Goal: Transaction & Acquisition: Register for event/course

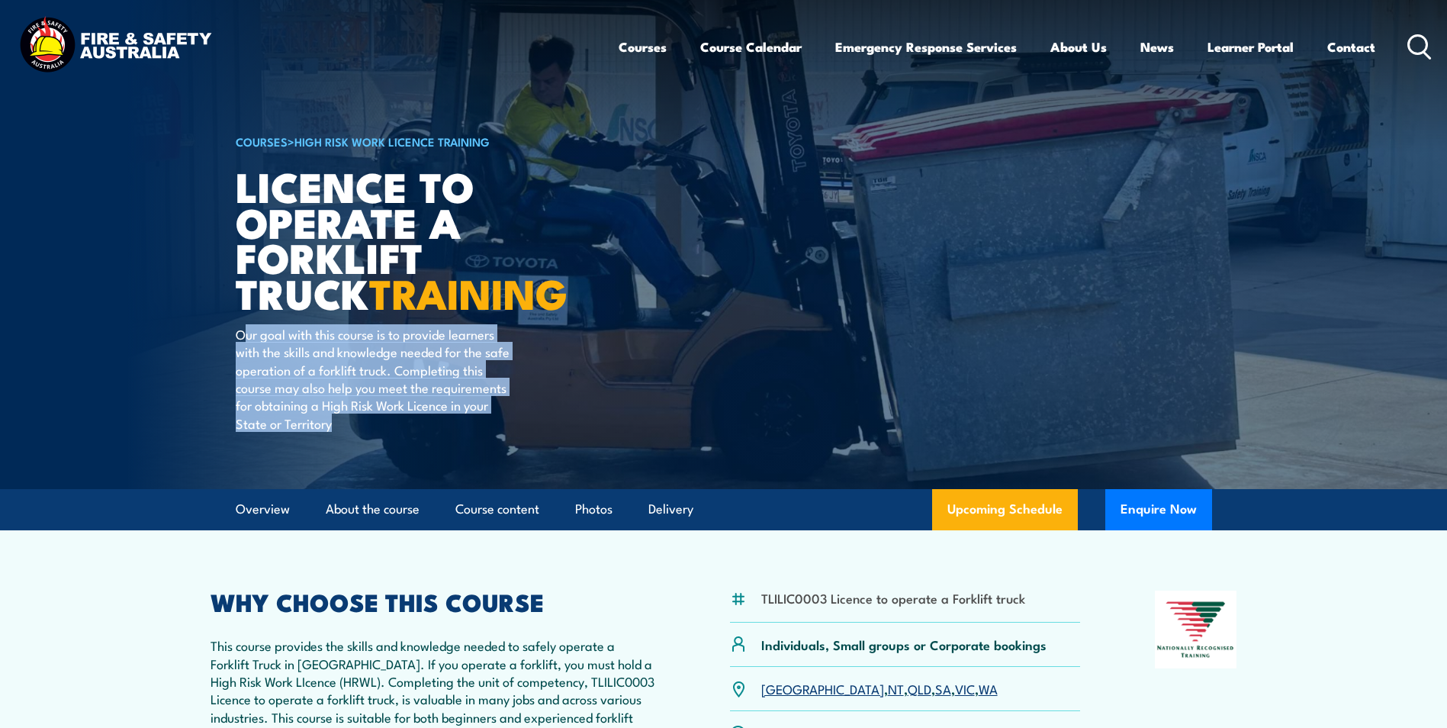
drag, startPoint x: 243, startPoint y: 336, endPoint x: 391, endPoint y: 420, distance: 171.2
click at [391, 420] on p "Our goal with this course is to provide learners with the skills and knowledge …" at bounding box center [375, 378] width 278 height 107
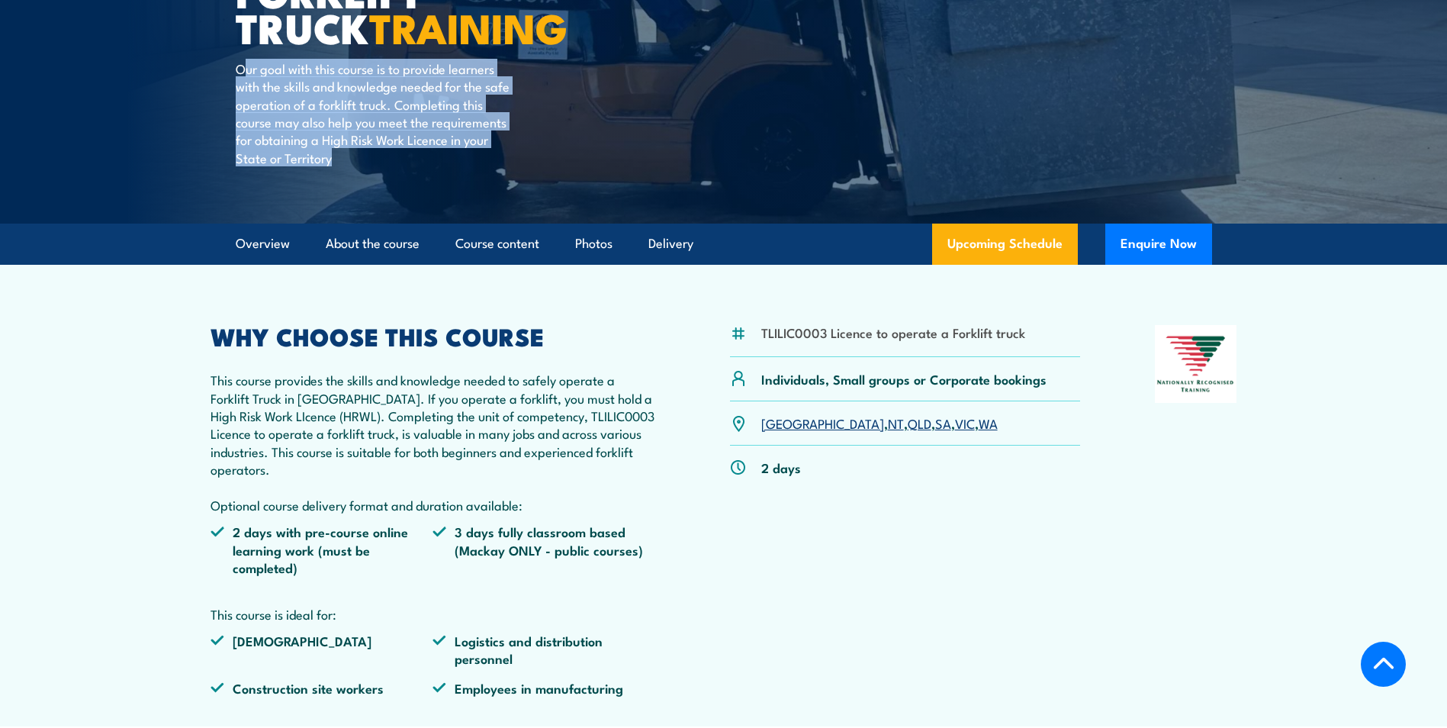
scroll to position [305, 0]
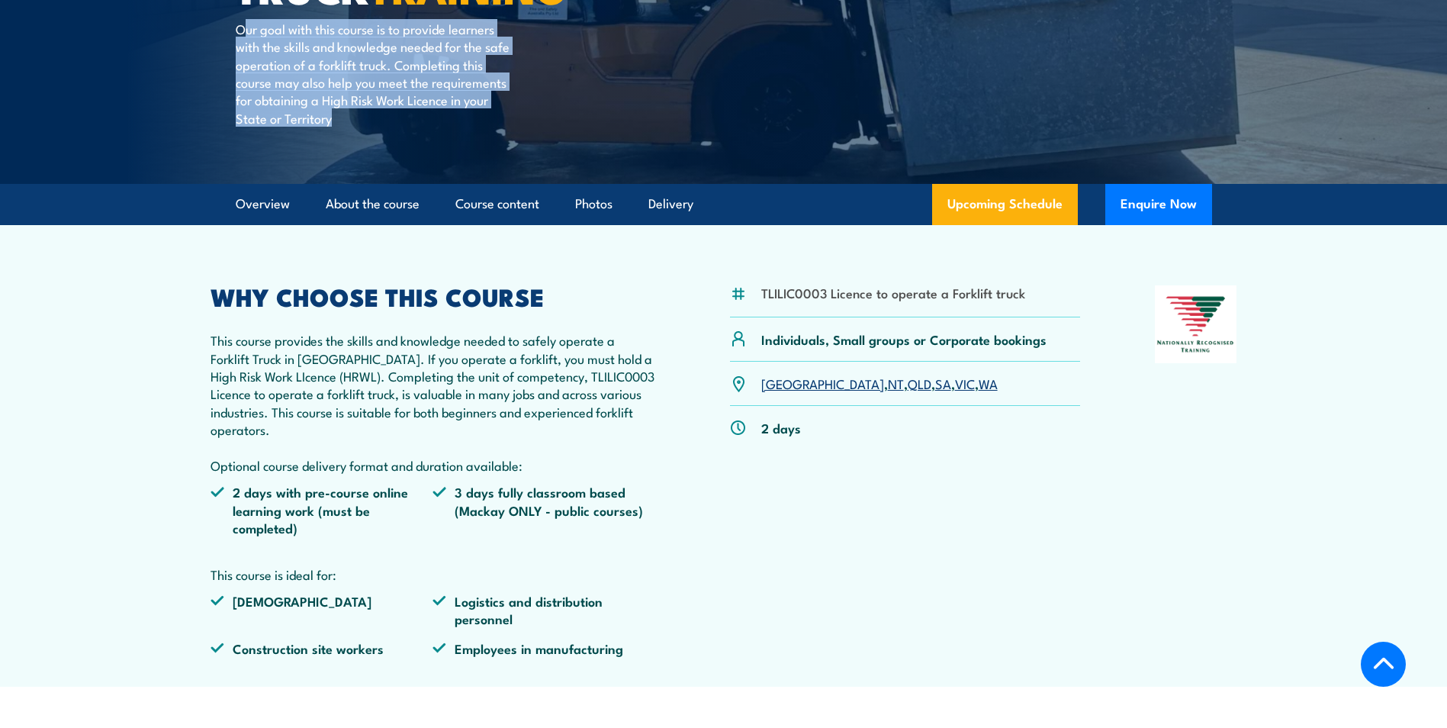
click at [908, 387] on link "QLD" at bounding box center [920, 383] width 24 height 18
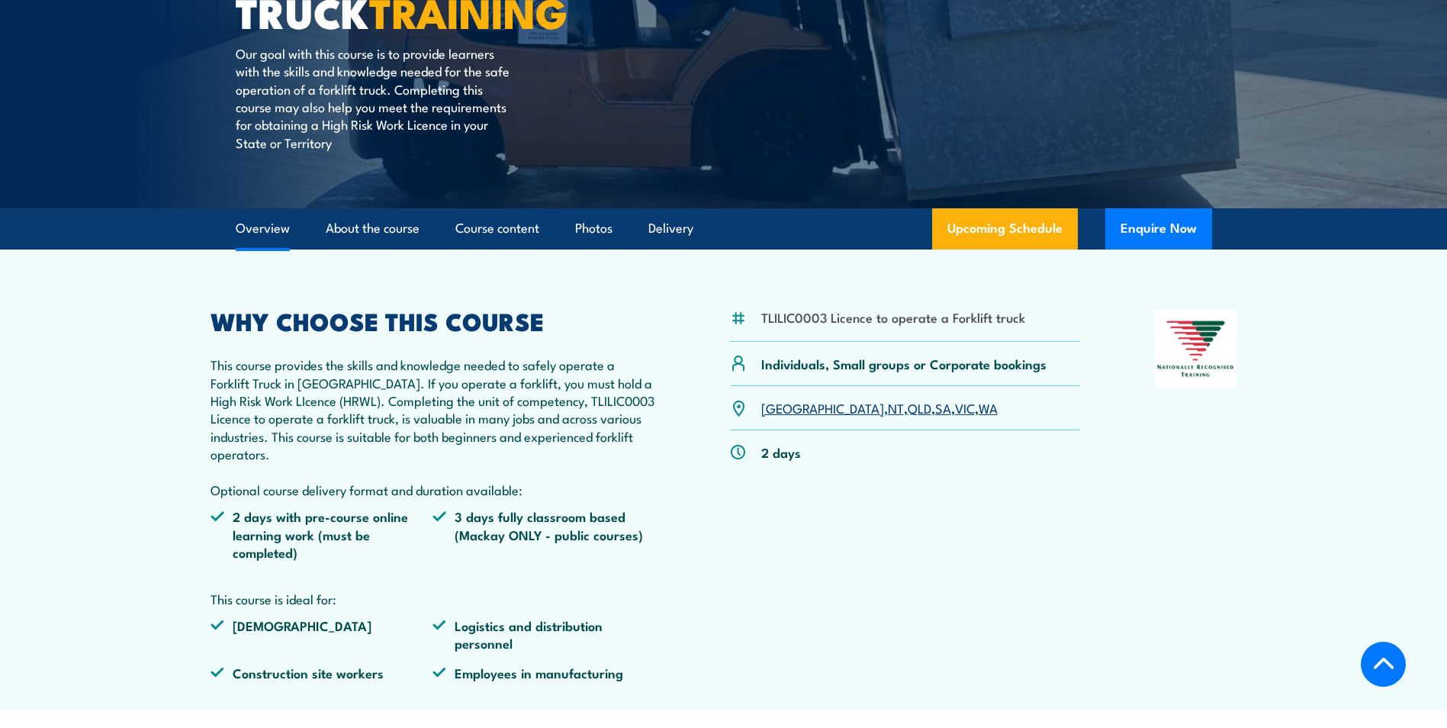
scroll to position [188, 0]
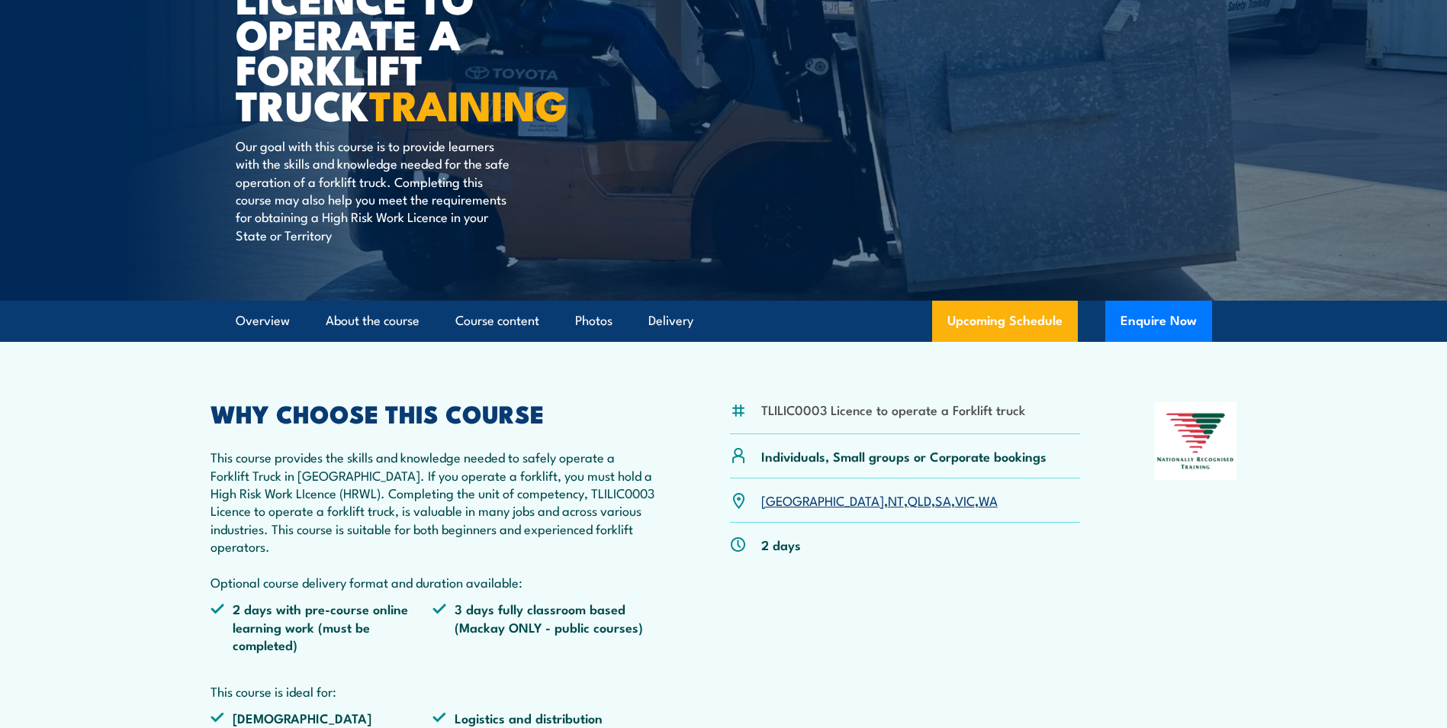
click at [874, 411] on li "TLILIC0003 Licence to operate a Forklift truck" at bounding box center [893, 409] width 264 height 18
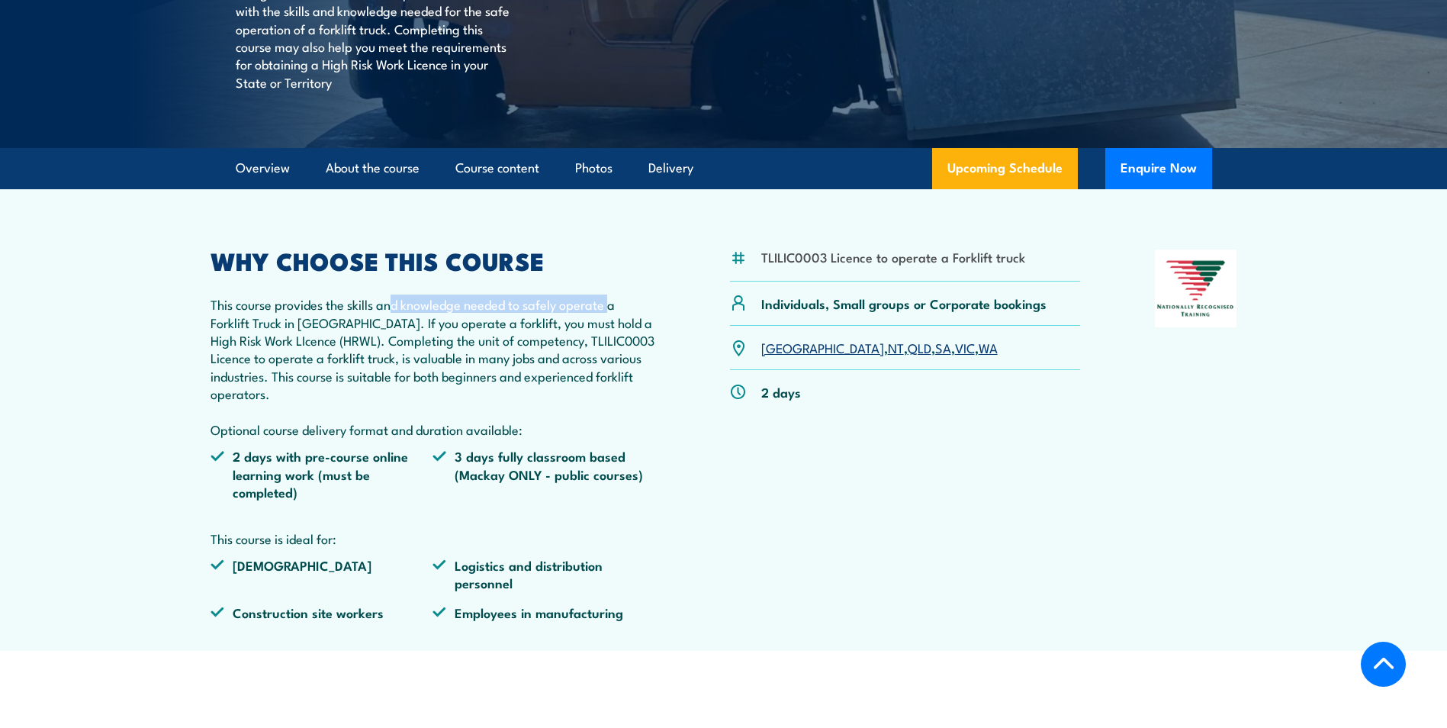
drag, startPoint x: 391, startPoint y: 303, endPoint x: 611, endPoint y: 302, distance: 220.5
click at [611, 302] on p "This course provides the skills and knowledge needed to safely operate a Forkli…" at bounding box center [433, 366] width 445 height 143
click at [215, 428] on p "This course provides the skills and knowledge needed to safely operate a Forkli…" at bounding box center [433, 366] width 445 height 143
drag, startPoint x: 213, startPoint y: 428, endPoint x: 531, endPoint y: 428, distance: 318.1
click at [531, 428] on p "This course provides the skills and knowledge needed to safely operate a Forkli…" at bounding box center [433, 366] width 445 height 143
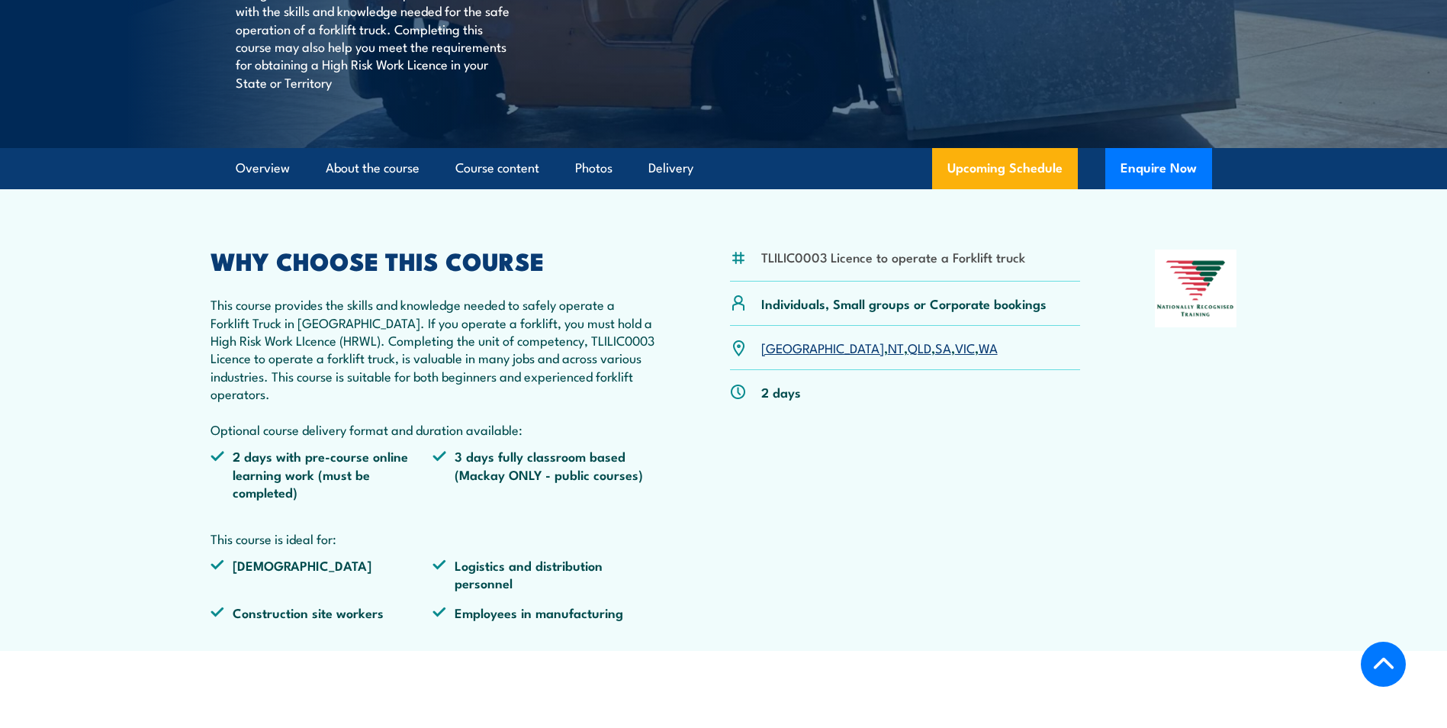
drag, startPoint x: 531, startPoint y: 428, endPoint x: 484, endPoint y: 330, distance: 109.2
click at [484, 330] on p "This course provides the skills and knowledge needed to safely operate a Forkli…" at bounding box center [433, 366] width 445 height 143
drag, startPoint x: 484, startPoint y: 330, endPoint x: 383, endPoint y: 322, distance: 101.0
click at [383, 322] on p "This course provides the skills and knowledge needed to safely operate a Forkli…" at bounding box center [433, 366] width 445 height 143
click at [175, 349] on section "TLILIC0003 Licence to operate a Forklift truck Individuals, Small groups or Cor…" at bounding box center [723, 419] width 1447 height 461
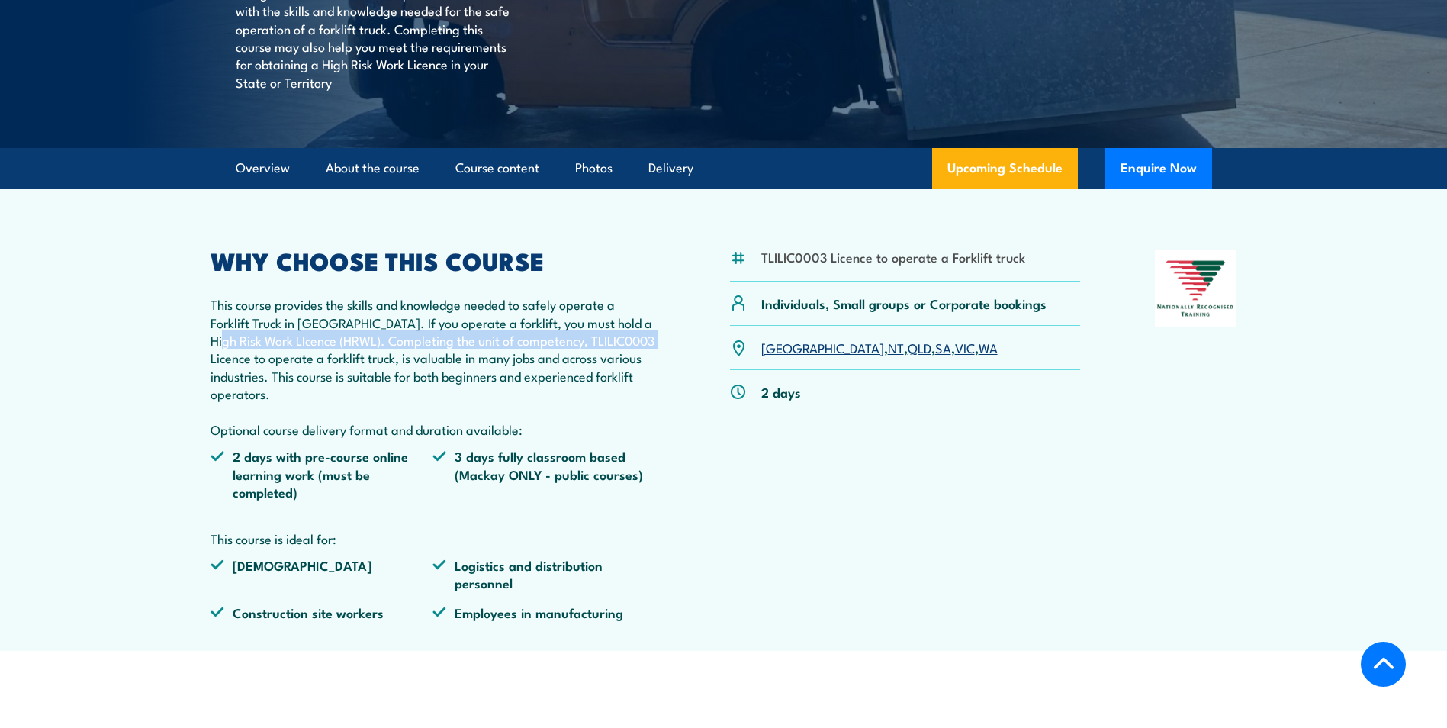
drag, startPoint x: 175, startPoint y: 349, endPoint x: 293, endPoint y: 349, distance: 117.5
click at [293, 349] on p "This course provides the skills and knowledge needed to safely operate a Forkli…" at bounding box center [433, 366] width 445 height 143
drag, startPoint x: 353, startPoint y: 340, endPoint x: 381, endPoint y: 367, distance: 38.3
click at [381, 367] on p "This course provides the skills and knowledge needed to safely operate a Forkli…" at bounding box center [433, 366] width 445 height 143
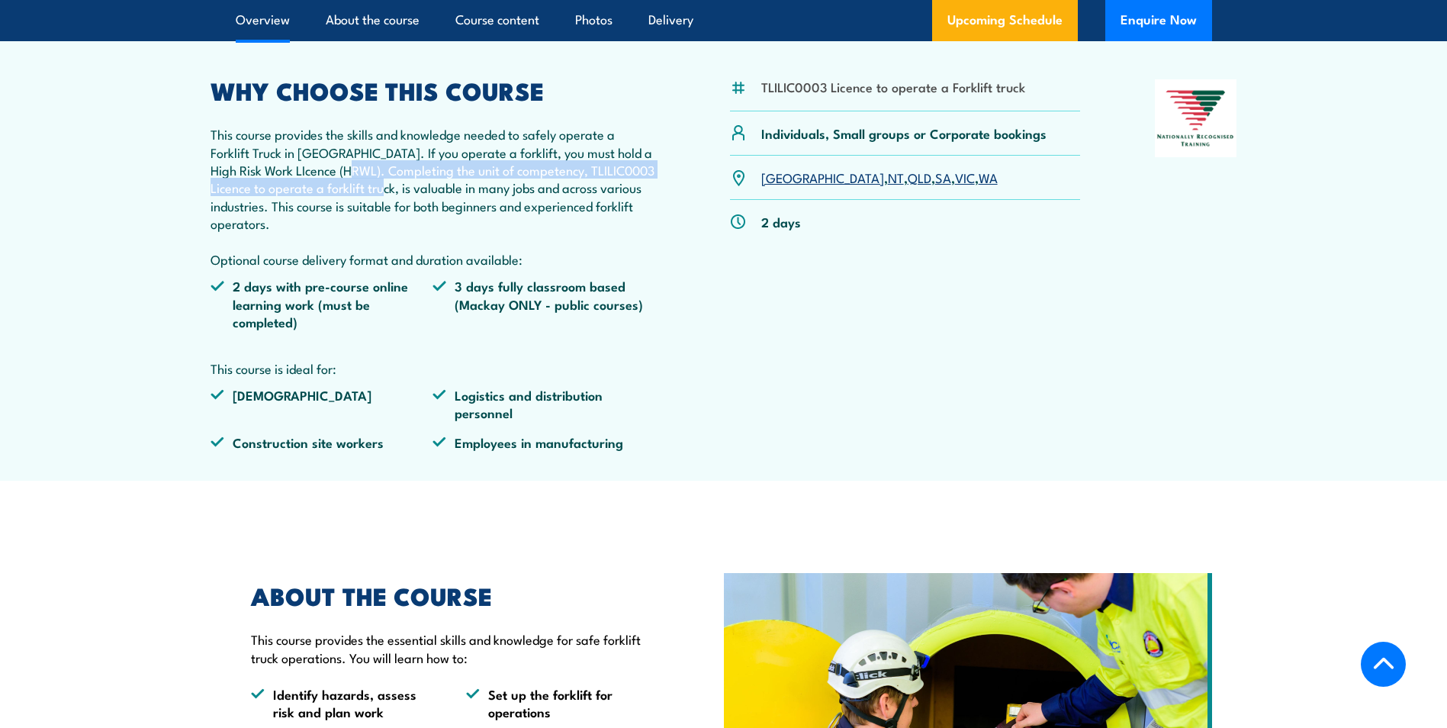
scroll to position [265, 0]
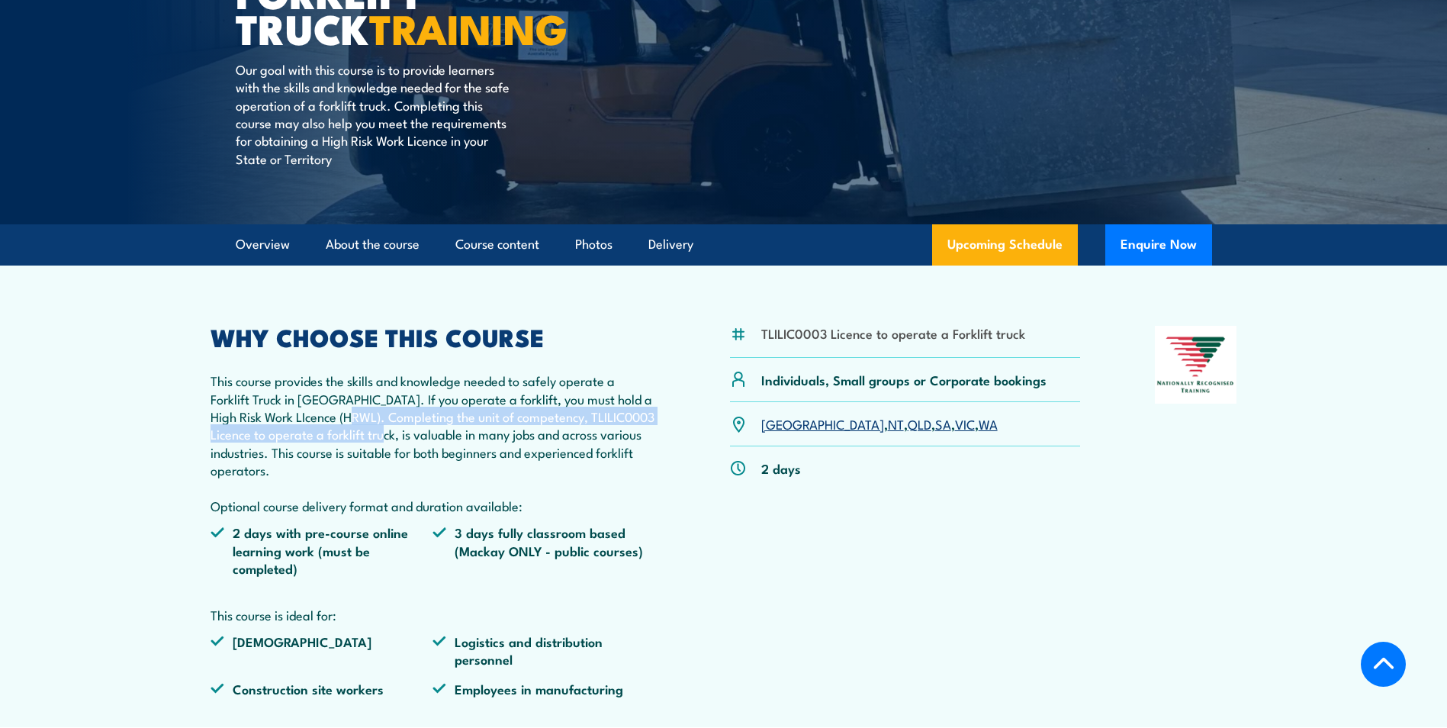
click at [556, 425] on p "This course provides the skills and knowledge needed to safely operate a Forkli…" at bounding box center [433, 442] width 445 height 143
drag, startPoint x: 539, startPoint y: 418, endPoint x: 604, endPoint y: 417, distance: 65.6
click at [604, 417] on p "This course provides the skills and knowledge needed to safely operate a Forkli…" at bounding box center [433, 442] width 445 height 143
copy p "TLILIC0003"
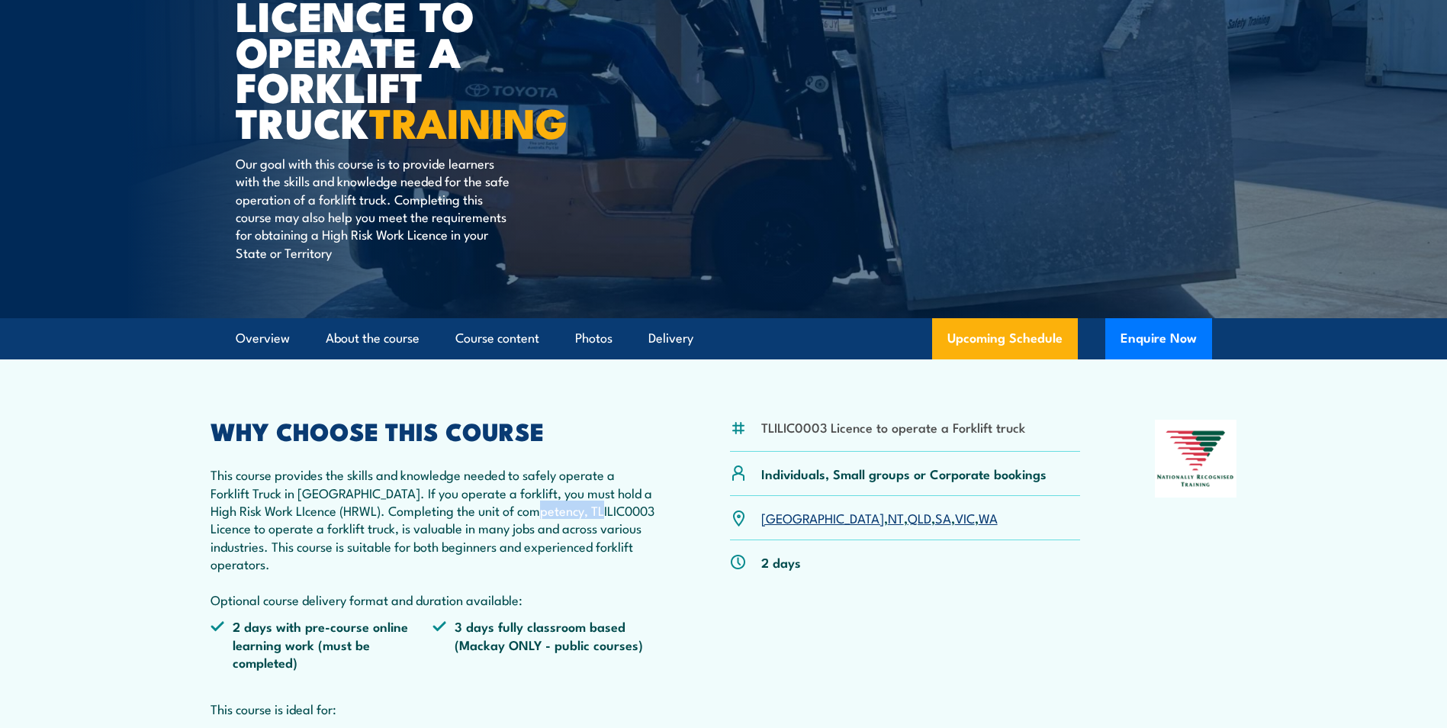
scroll to position [305, 0]
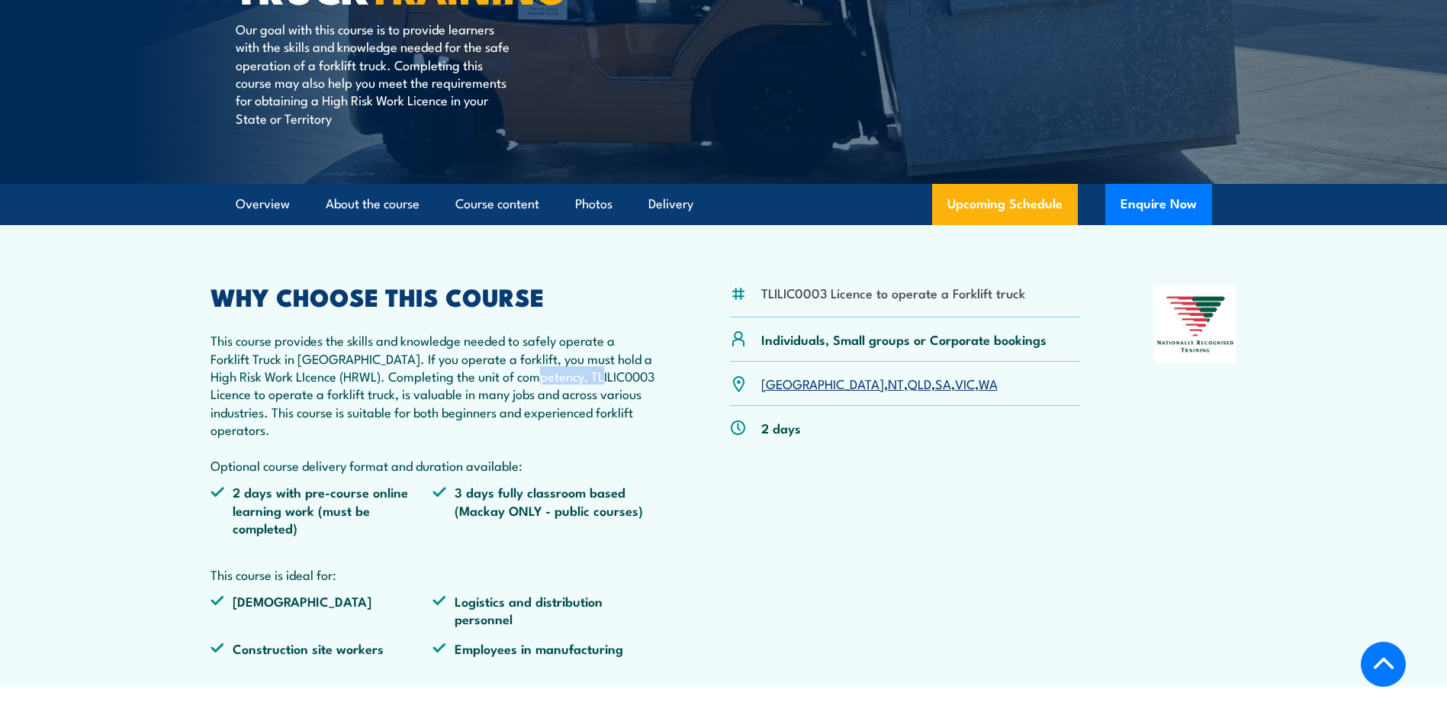
click at [908, 388] on link "QLD" at bounding box center [920, 383] width 24 height 18
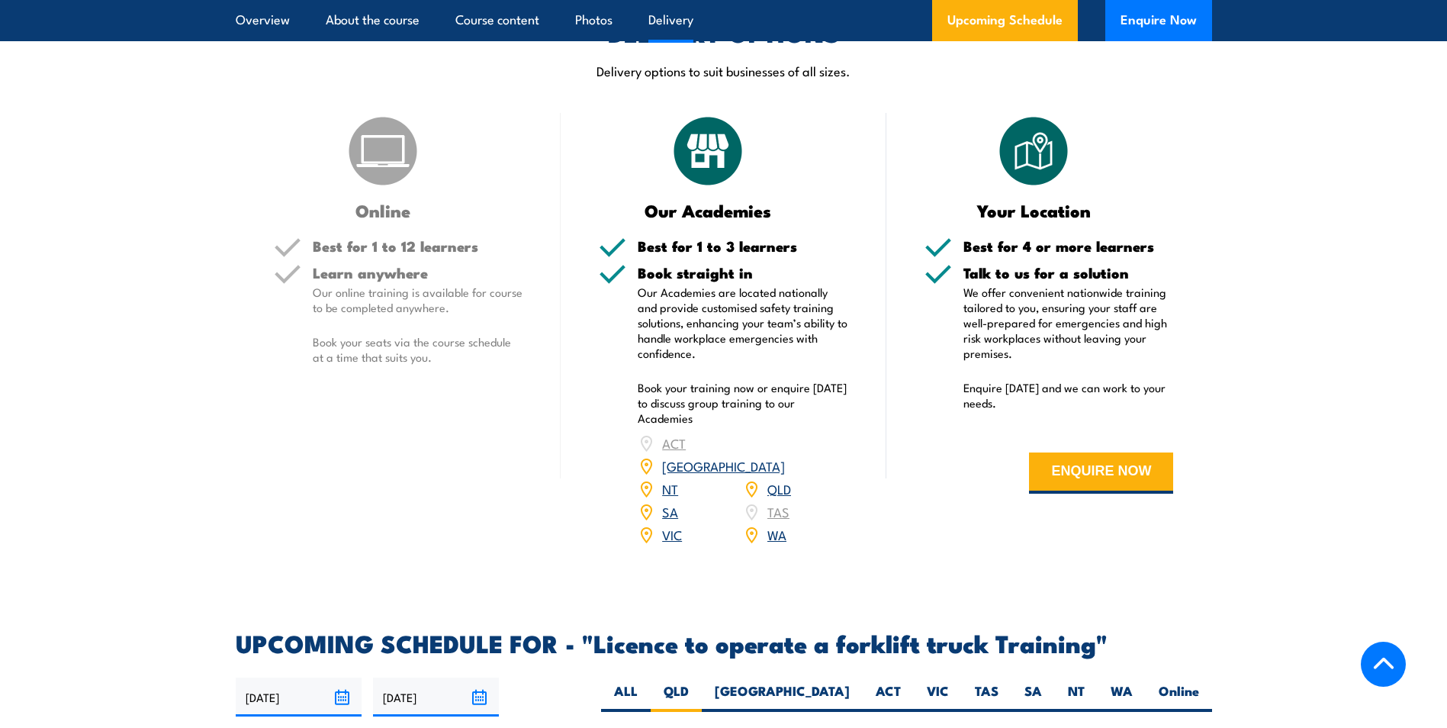
scroll to position [2172, 0]
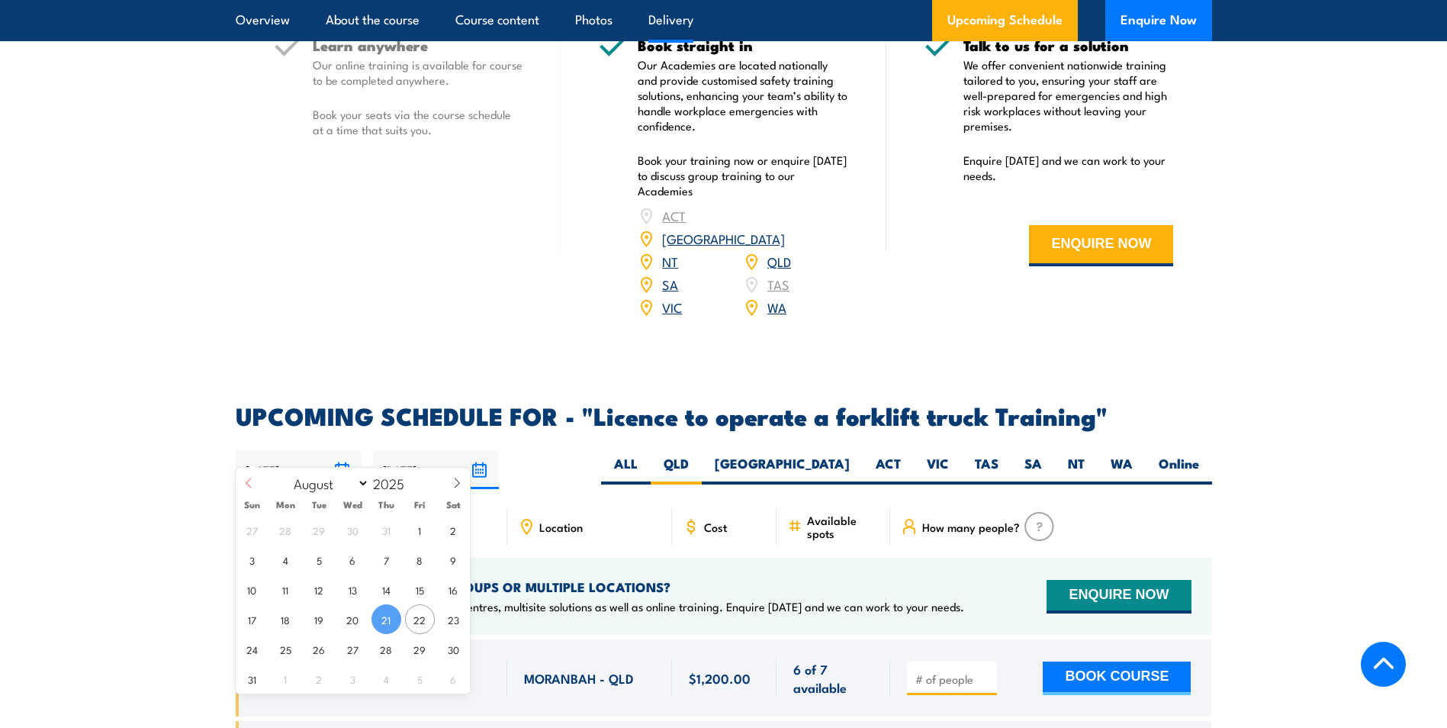
click at [260, 455] on input "[DATE]" at bounding box center [299, 469] width 126 height 39
click at [303, 309] on div "Online Best for 1 to 12 learners Learn anywhere Our online training is availabl…" at bounding box center [399, 112] width 326 height 452
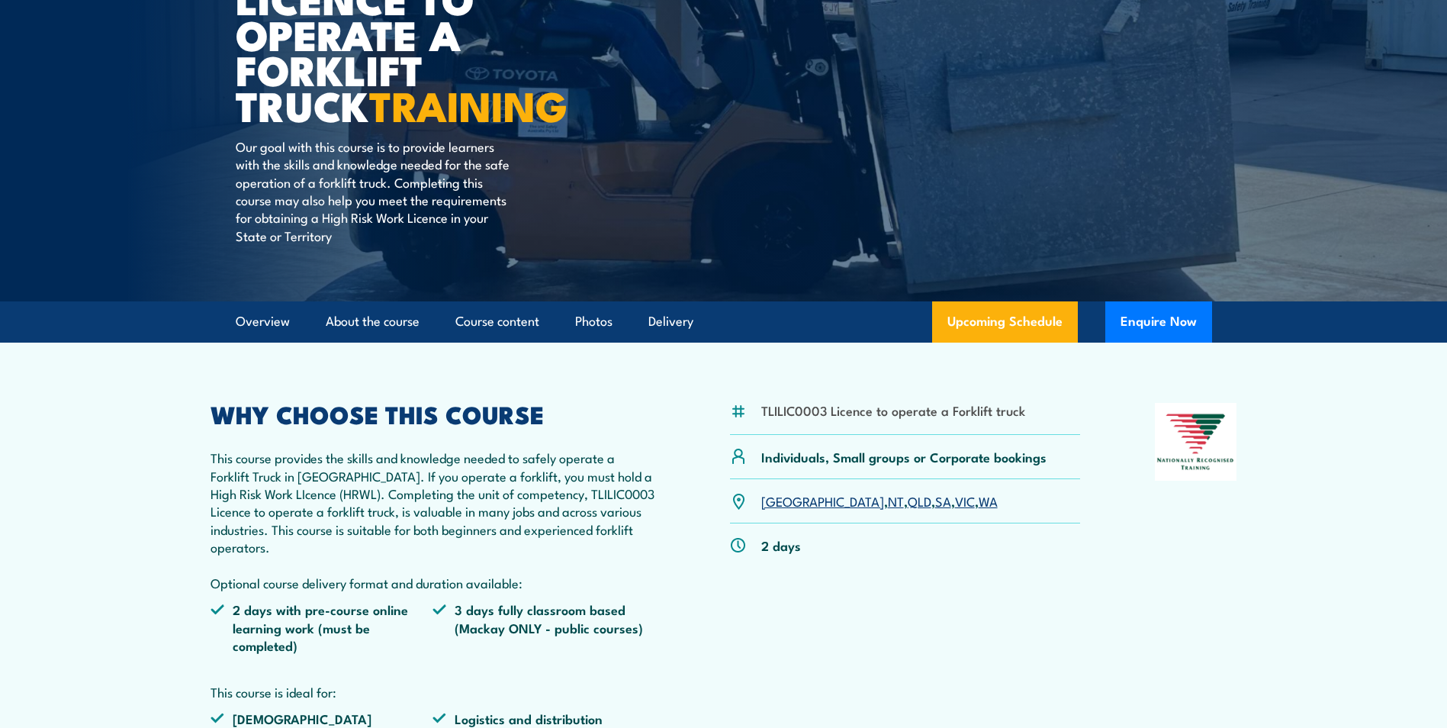
scroll to position [188, 0]
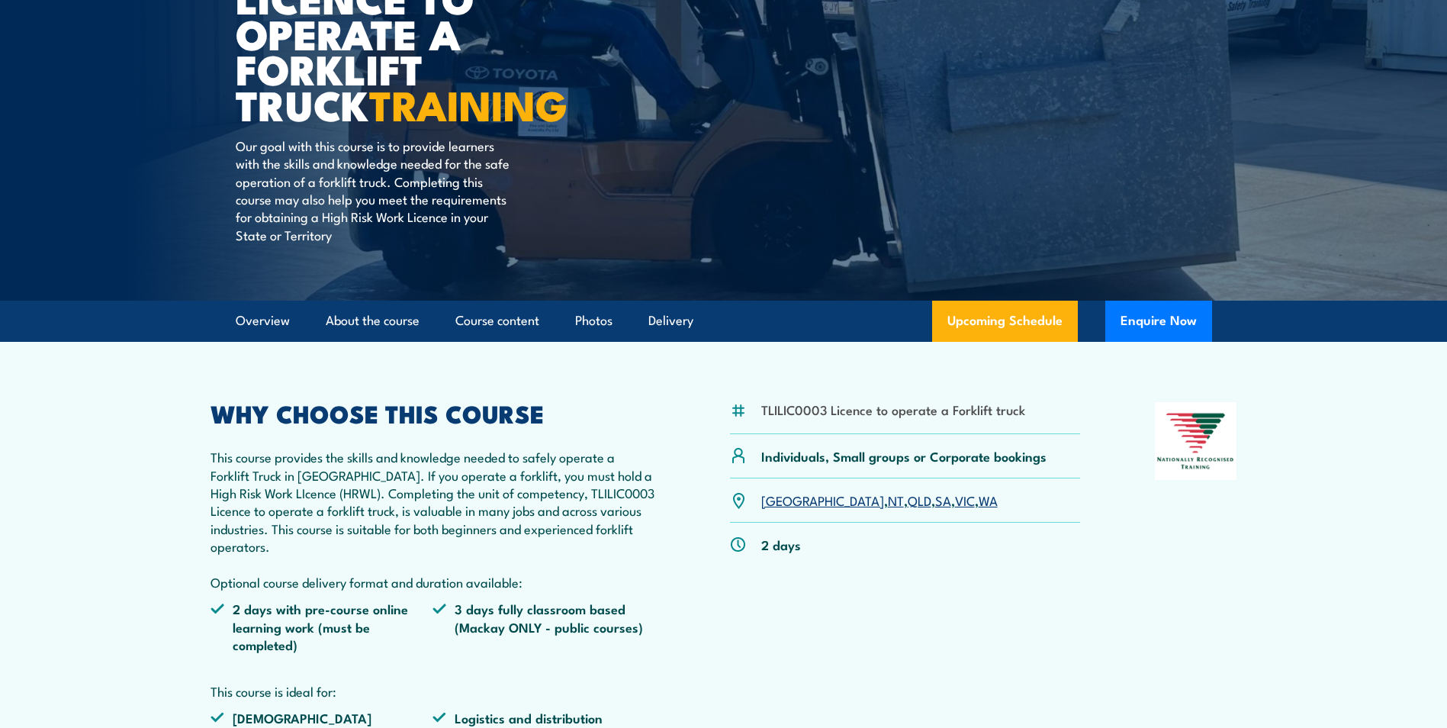
click at [761, 408] on li "TLILIC0003 Licence to operate a Forklift truck" at bounding box center [893, 409] width 264 height 18
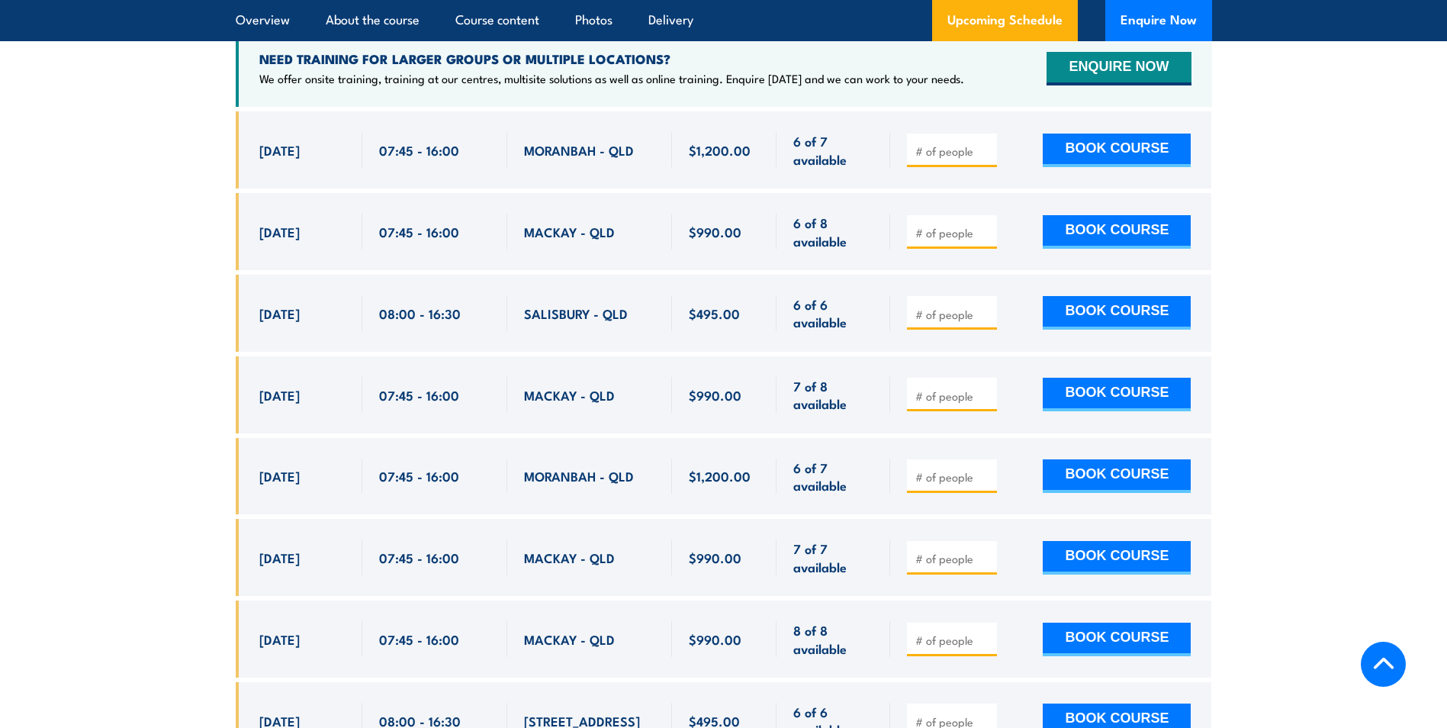
scroll to position [2706, 0]
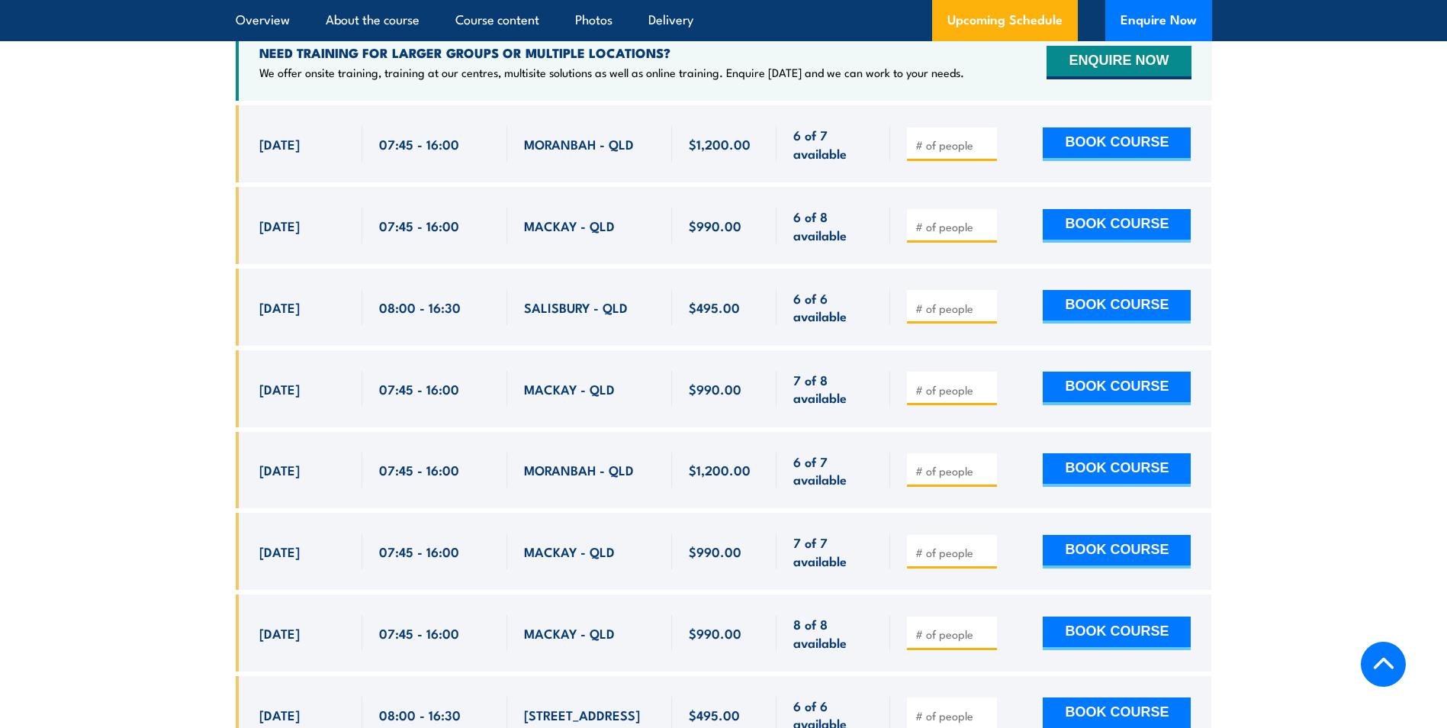
drag, startPoint x: 1383, startPoint y: 404, endPoint x: 1410, endPoint y: 417, distance: 29.7
click at [1384, 404] on section "UPCOMING SCHEDULE FOR - "Licence to operate a forklift truck Training" 21/08/20…" at bounding box center [723, 404] width 1447 height 1068
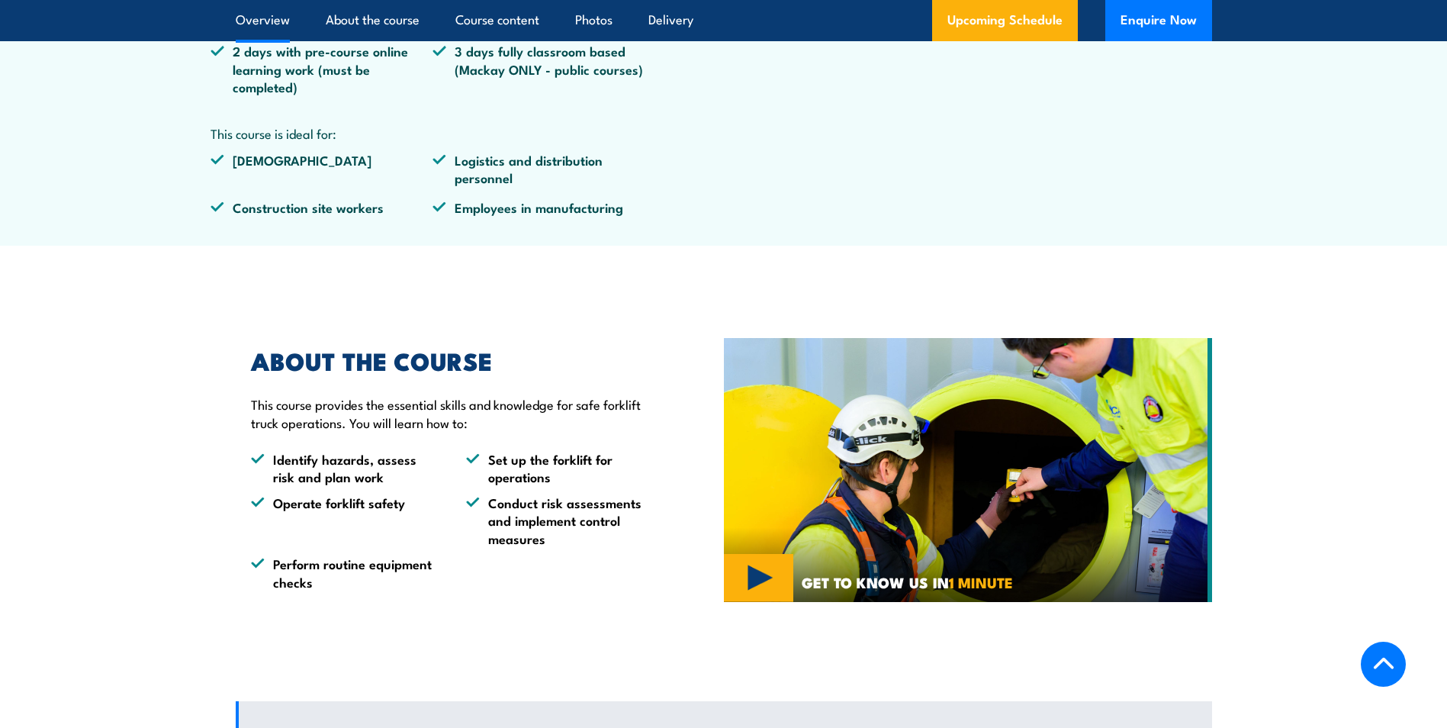
scroll to position [763, 0]
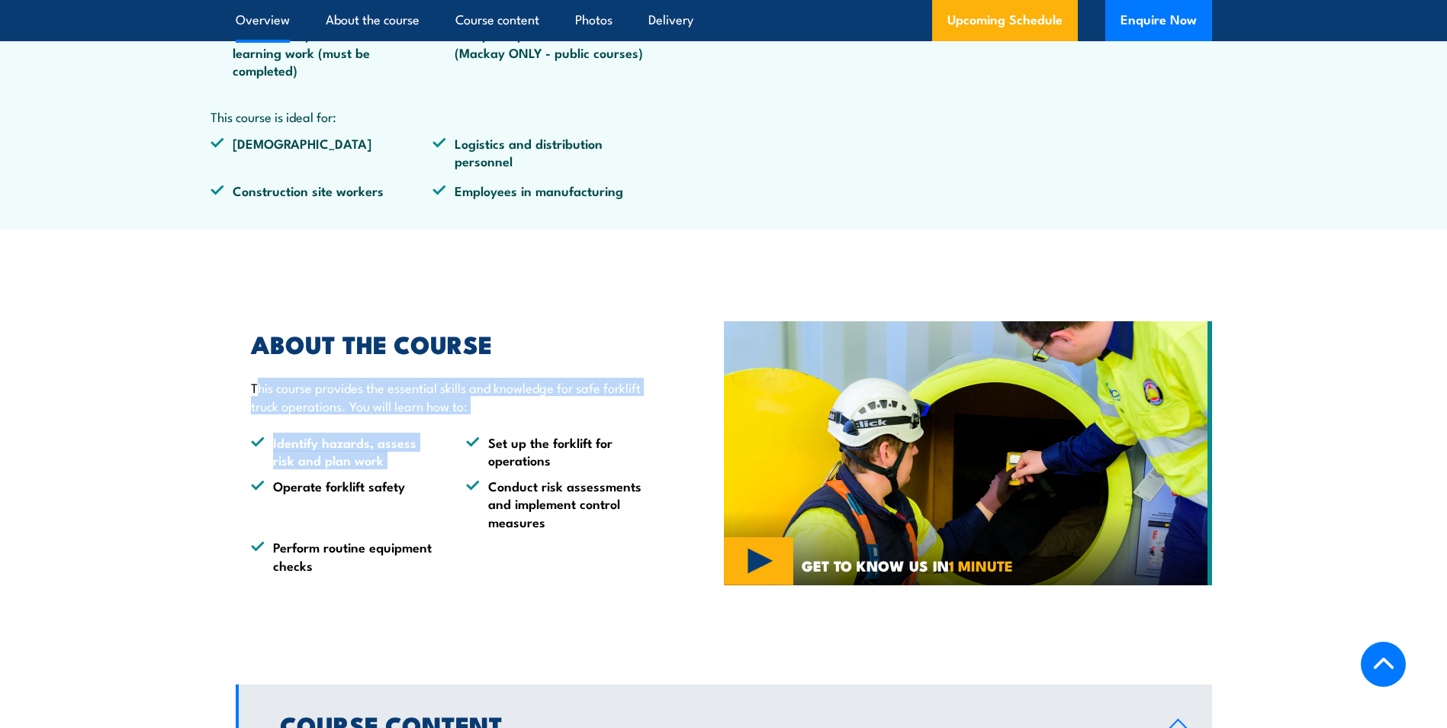
drag, startPoint x: 259, startPoint y: 388, endPoint x: 460, endPoint y: 426, distance: 204.2
click at [460, 426] on div "ABOUT THE COURSE This course provides the essential skills and knowledge for sa…" at bounding box center [445, 453] width 418 height 241
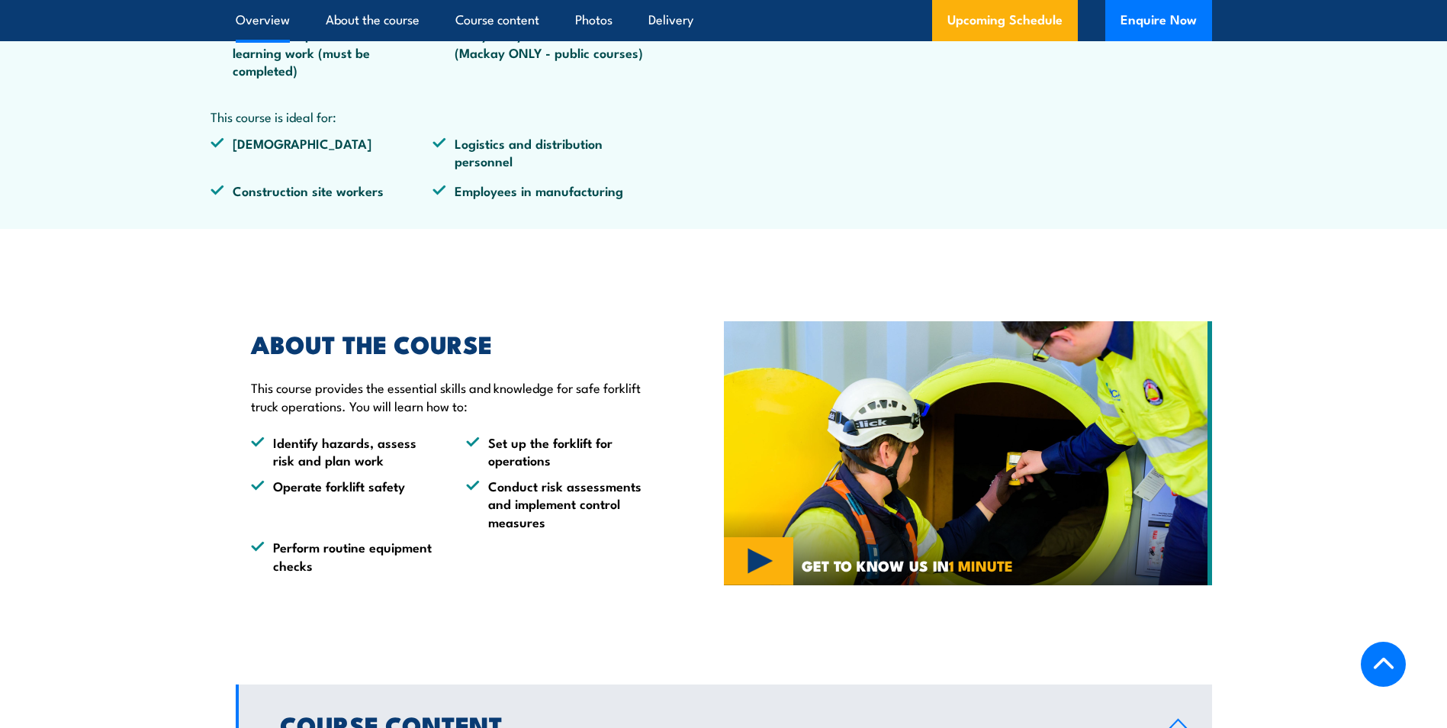
drag, startPoint x: 460, startPoint y: 426, endPoint x: 474, endPoint y: 557, distance: 131.2
click at [472, 557] on ul "Identify hazards, assess risk and plan work Set up the forklift for operations …" at bounding box center [452, 503] width 403 height 140
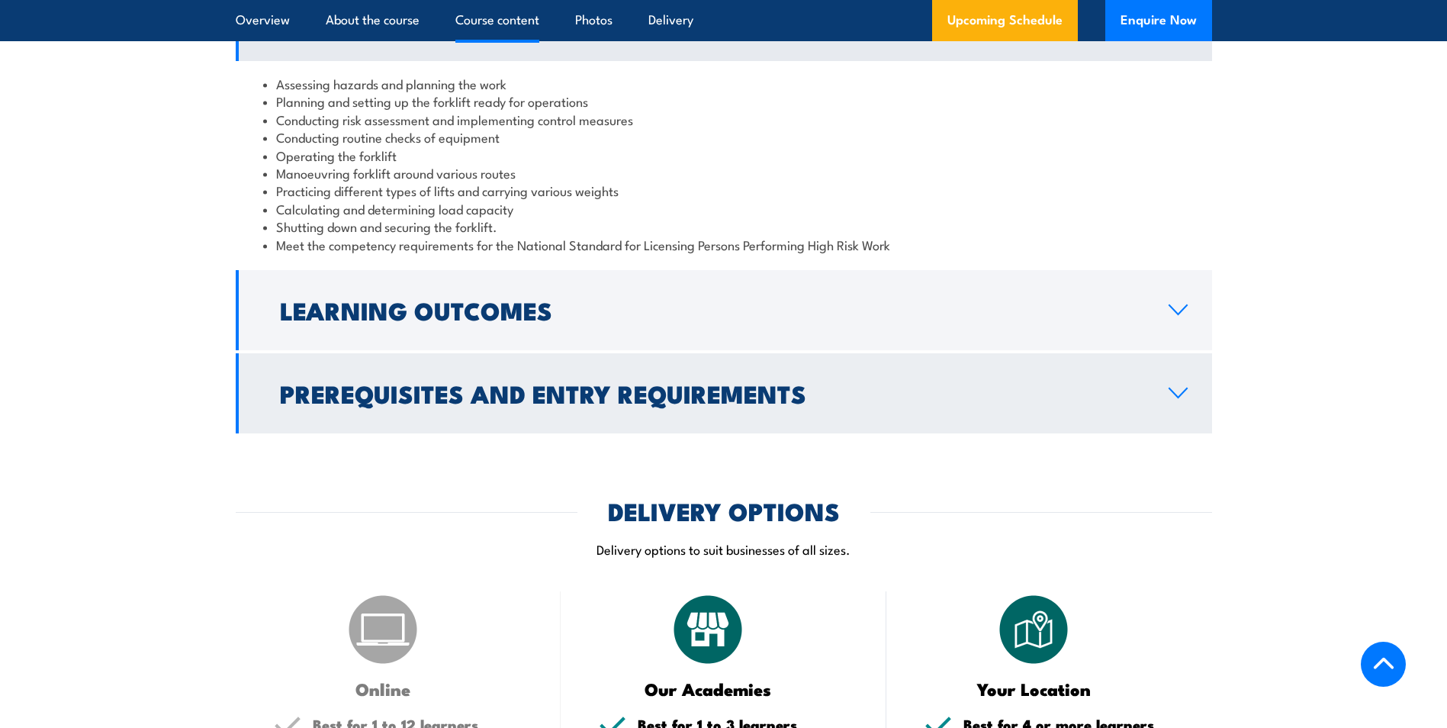
scroll to position [1526, 0]
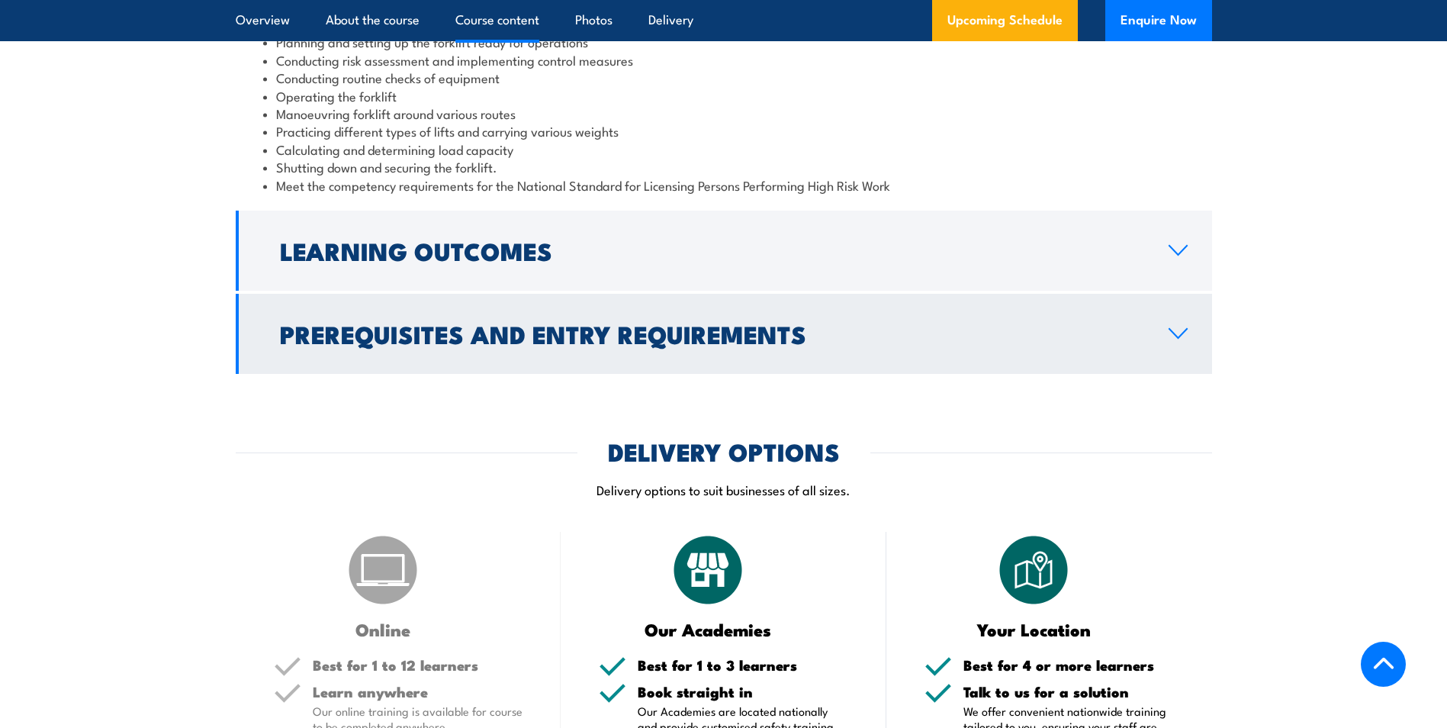
click at [580, 343] on h2 "Prerequisites and Entry Requirements" at bounding box center [712, 333] width 864 height 21
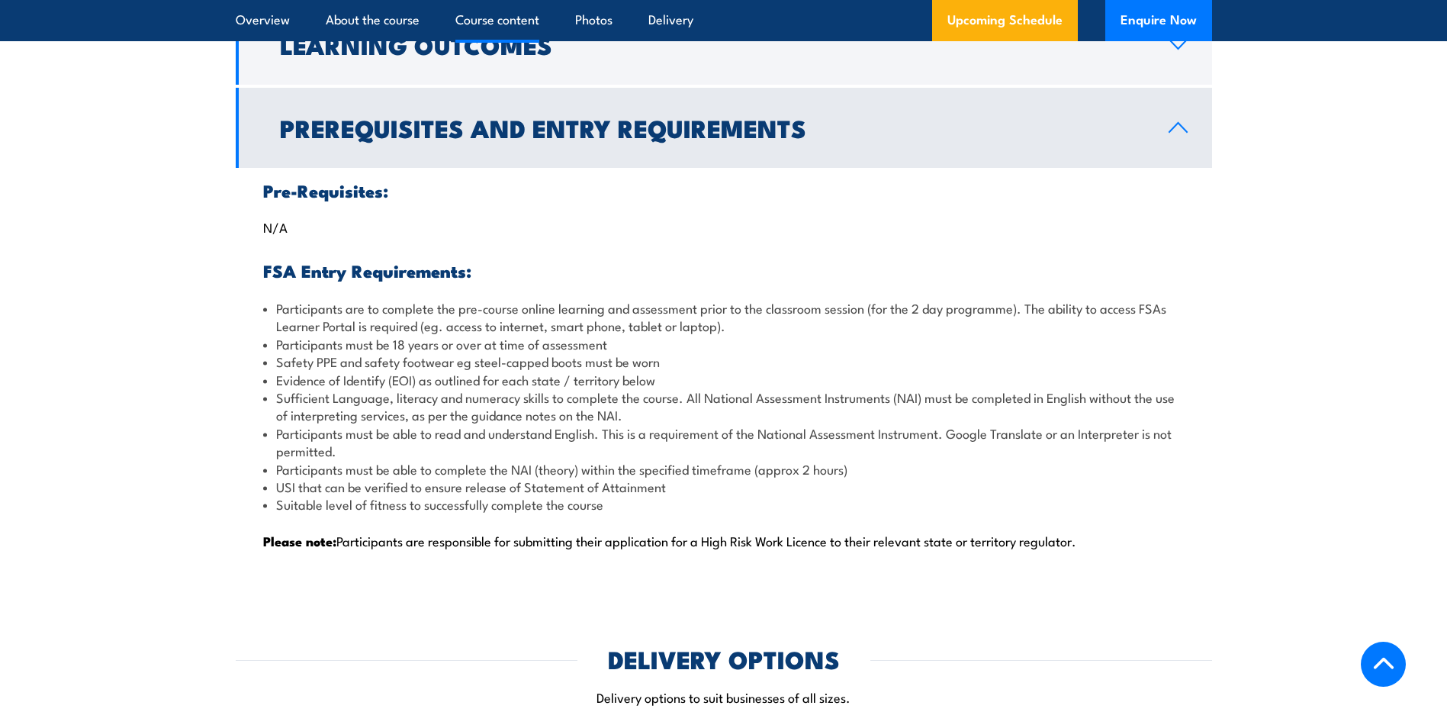
click at [377, 310] on li "Participants are to complete the pre-course online learning and assessment prio…" at bounding box center [723, 317] width 921 height 36
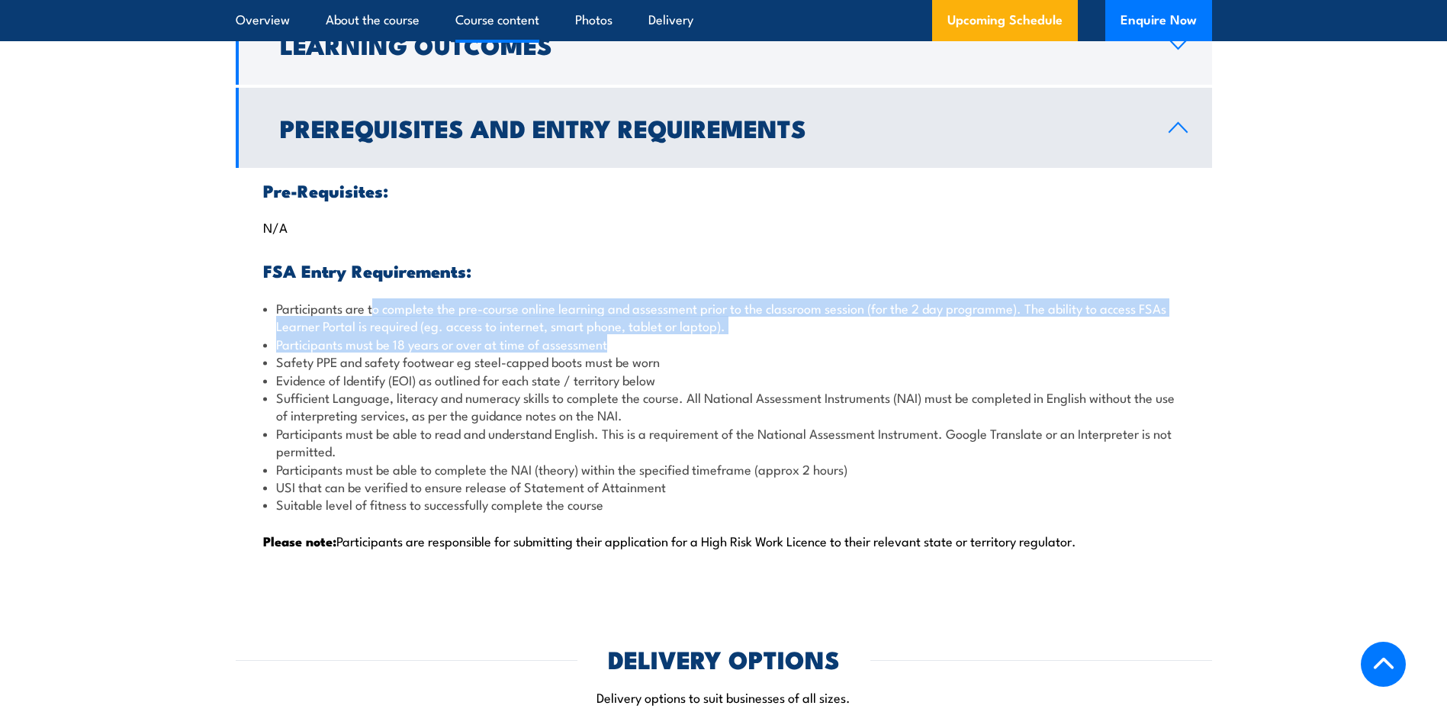
drag, startPoint x: 376, startPoint y: 310, endPoint x: 674, endPoint y: 349, distance: 300.7
click at [674, 349] on ul "Participants are to complete the pre-course online learning and assessment prio…" at bounding box center [723, 406] width 921 height 214
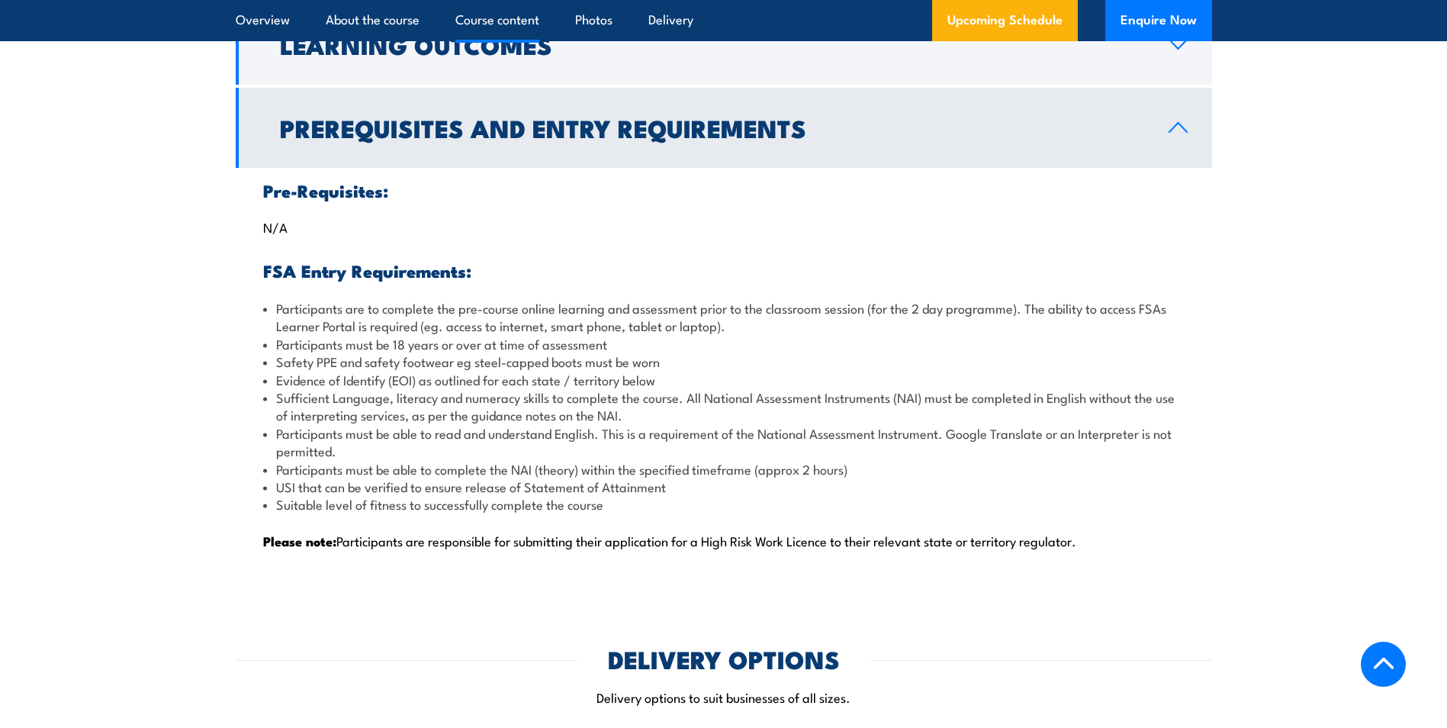
click at [360, 368] on li "Safety PPE and safety footwear eg steel-capped boots must be worn" at bounding box center [723, 361] width 921 height 18
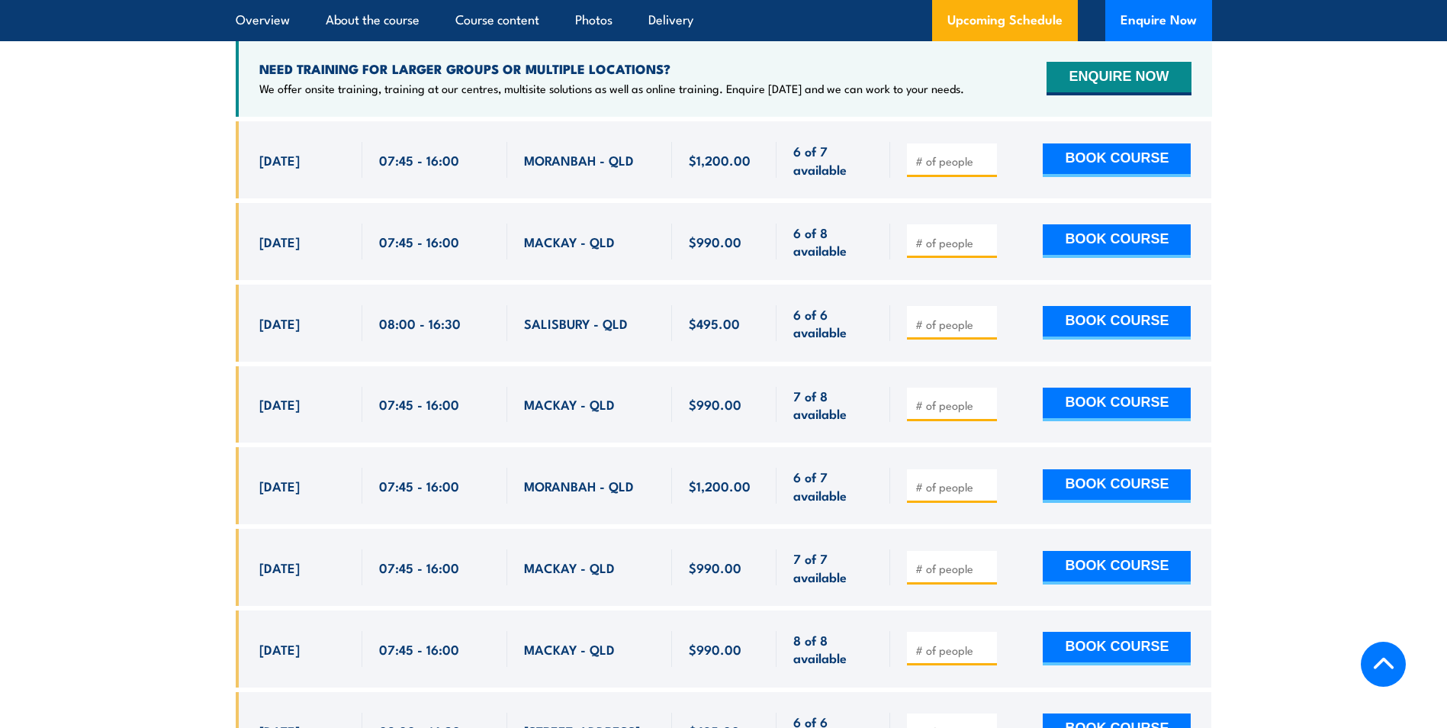
scroll to position [2899, 0]
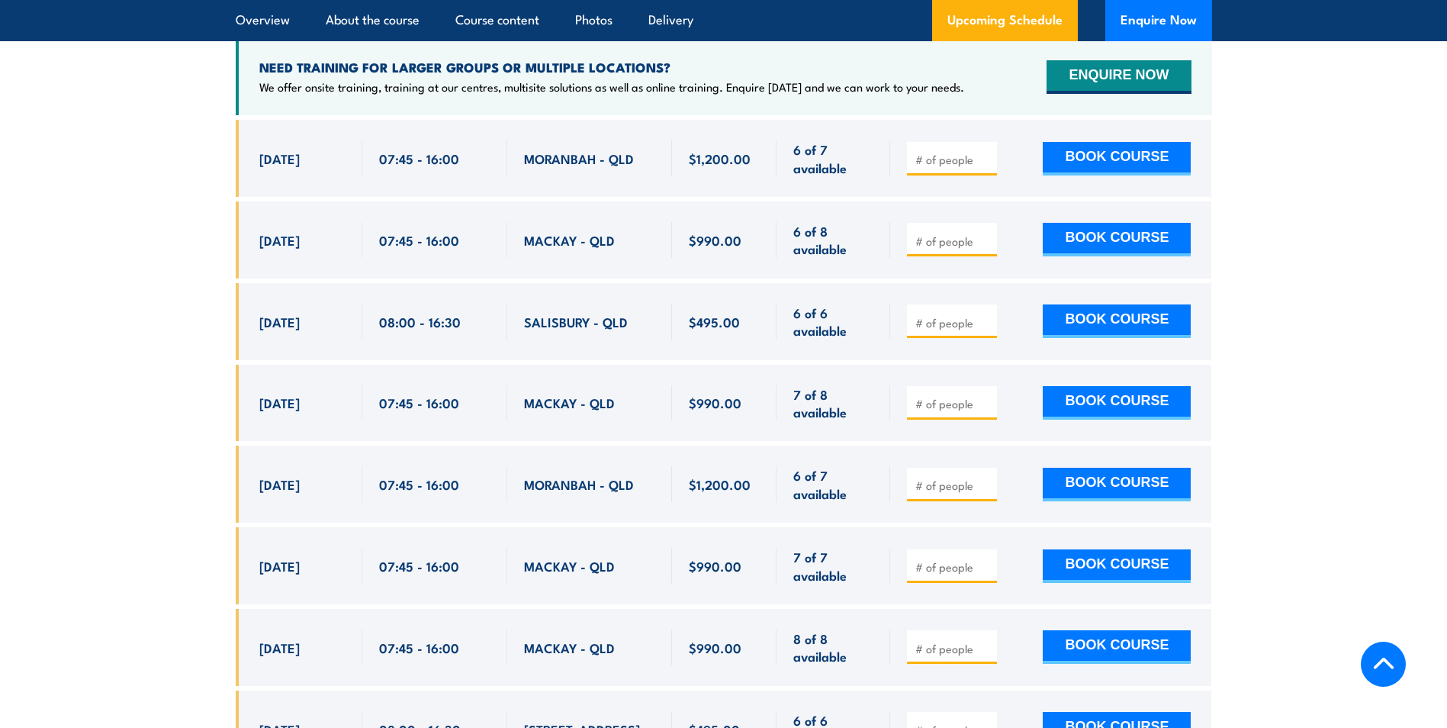
click at [257, 297] on div "[DATE] 08:00 - 08:00" at bounding box center [299, 321] width 127 height 77
click at [1105, 304] on button "BOOK COURSE" at bounding box center [1117, 321] width 148 height 34
type input "1"
click at [989, 315] on input "1" at bounding box center [953, 322] width 76 height 15
click at [1082, 304] on button "BOOK COURSE" at bounding box center [1117, 321] width 148 height 34
